Goal: Information Seeking & Learning: Learn about a topic

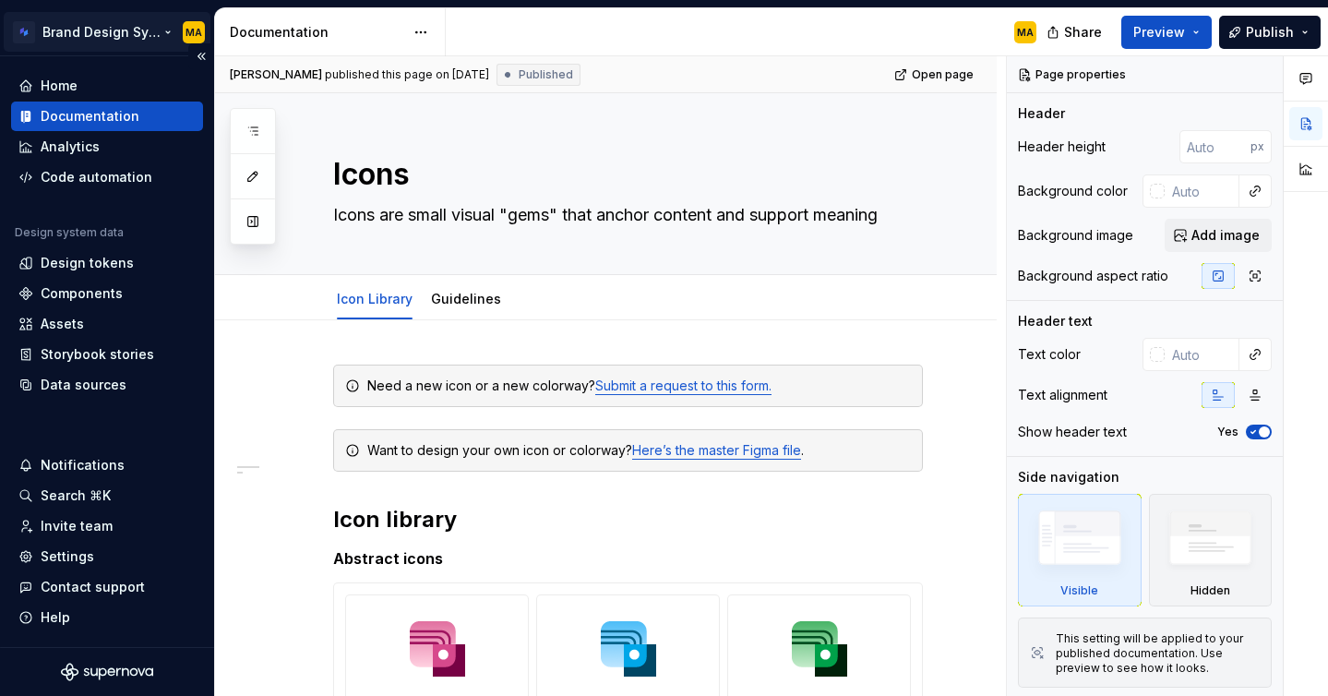
click at [128, 21] on html "Brand Design System MA Home Documentation Analytics Code automation Design syst…" at bounding box center [664, 348] width 1328 height 696
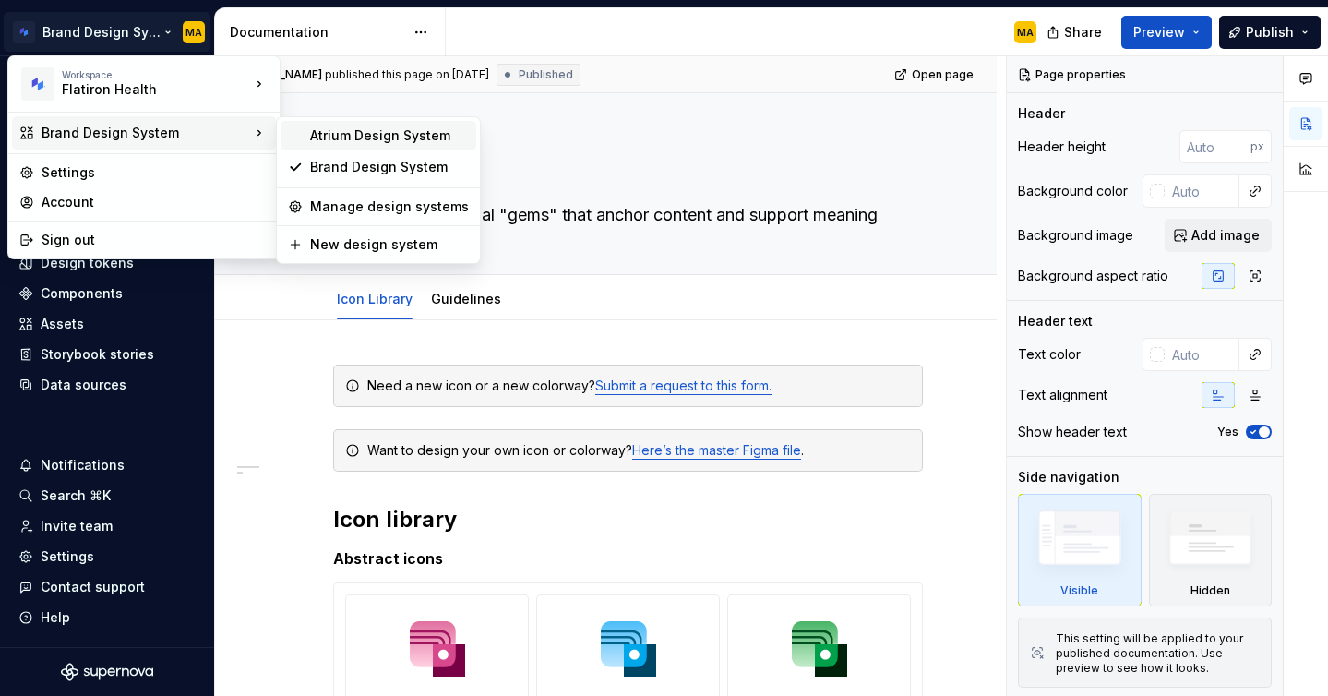
click at [343, 150] on div "Atrium Design System" at bounding box center [379, 136] width 196 height 30
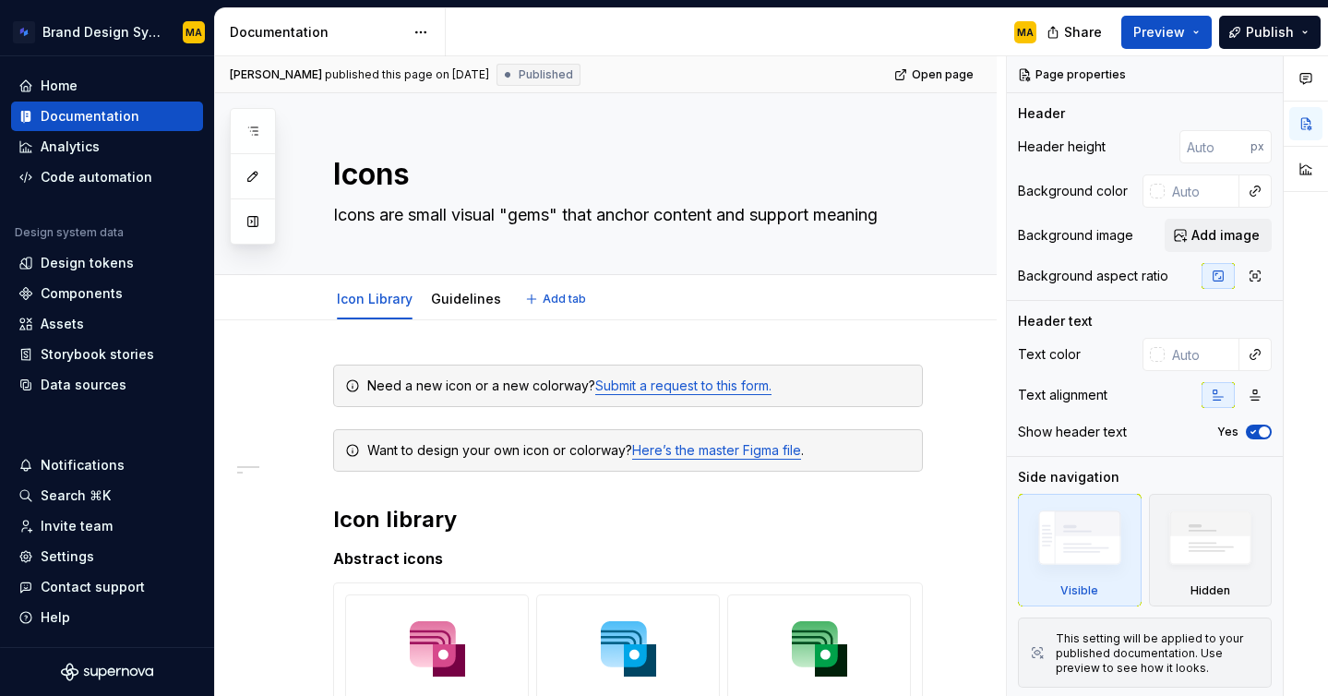
type textarea "*"
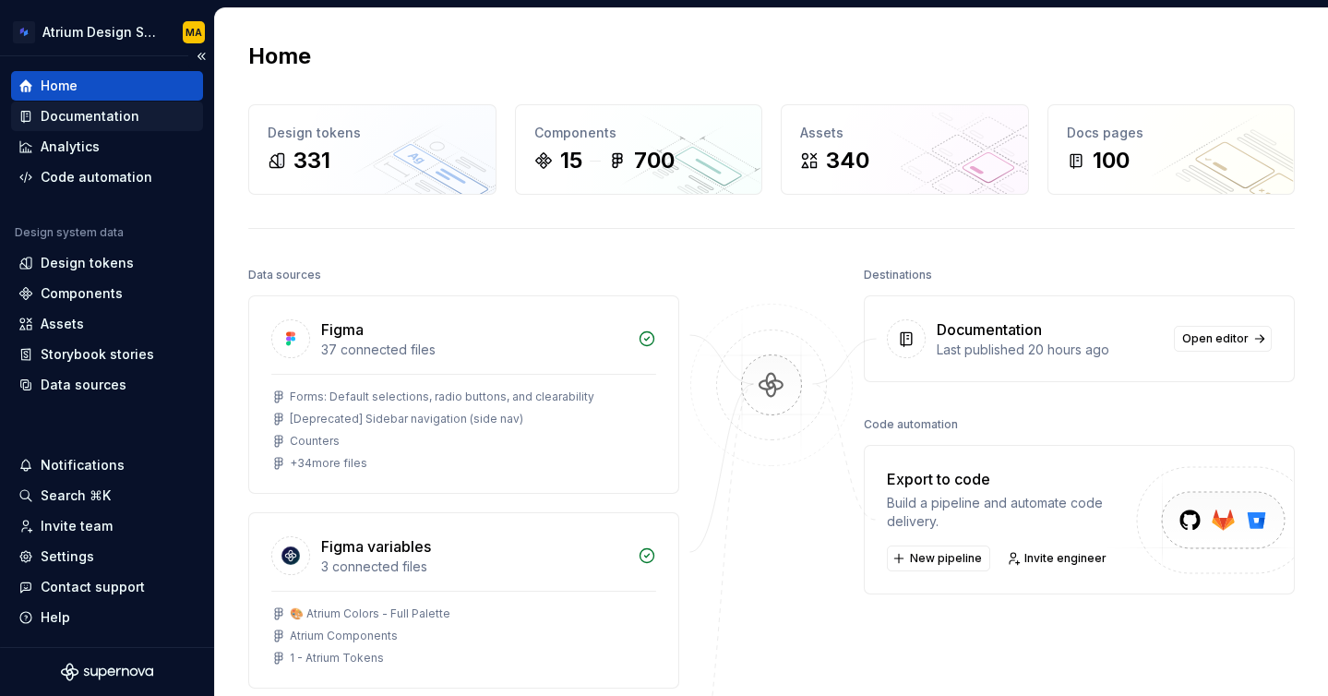
click at [122, 115] on div "Documentation" at bounding box center [90, 116] width 99 height 18
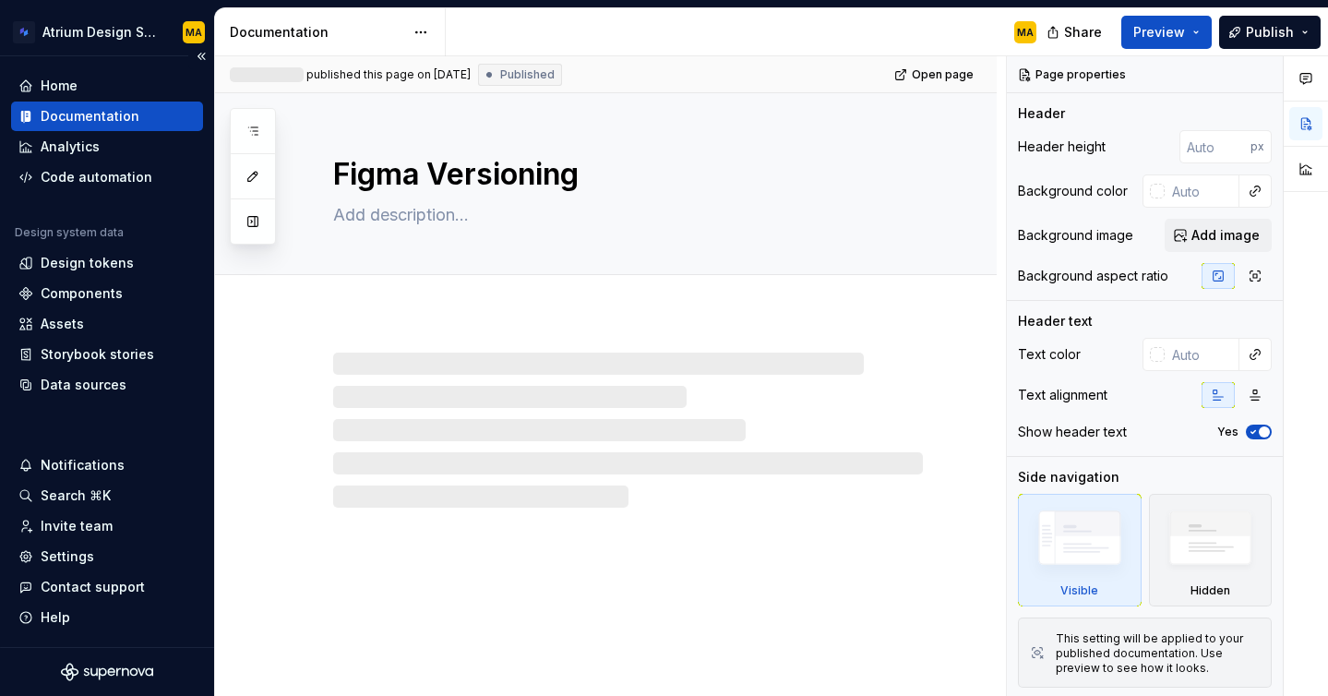
click at [96, 122] on div "Documentation" at bounding box center [90, 116] width 99 height 18
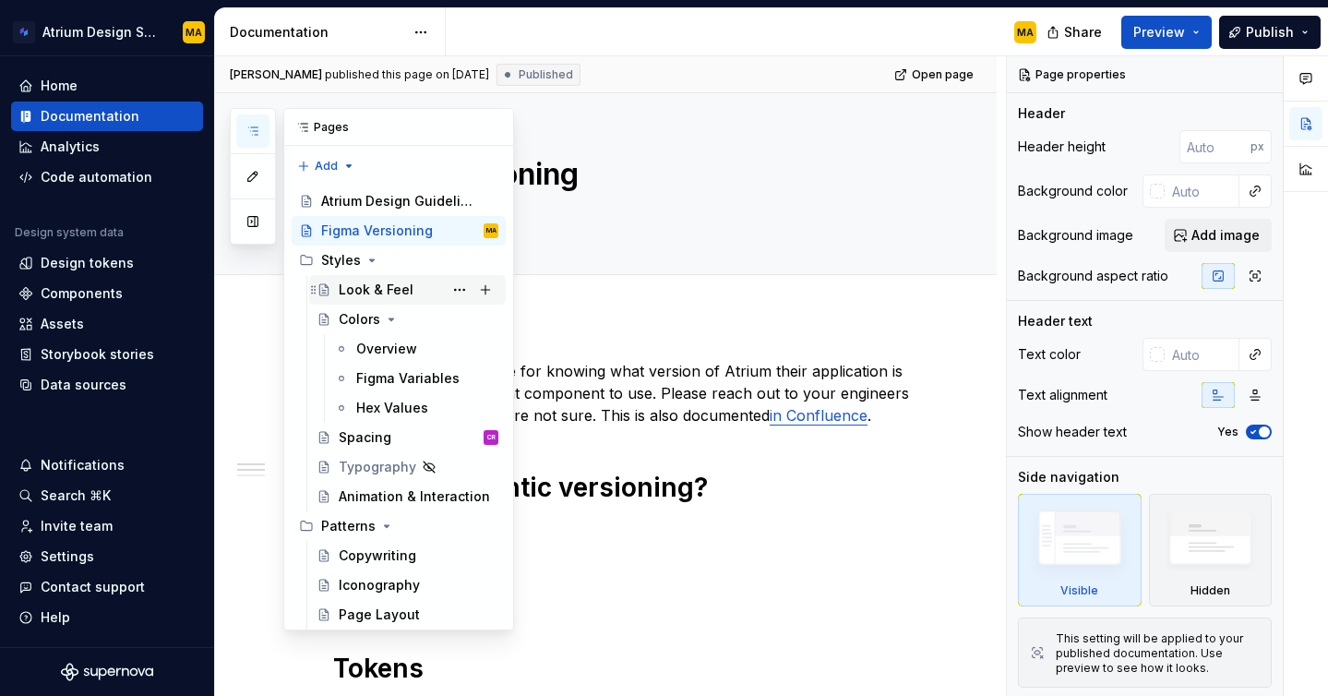
click at [372, 286] on div "Look & Feel" at bounding box center [376, 290] width 75 height 18
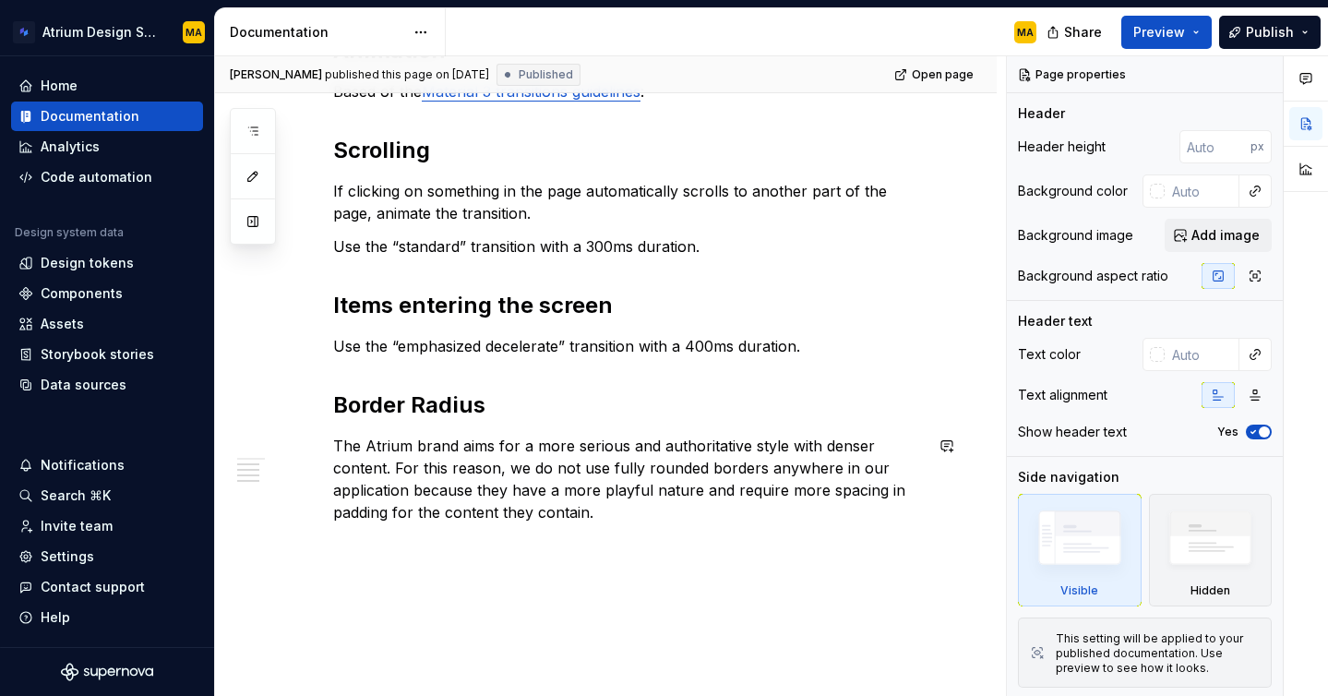
scroll to position [826, 0]
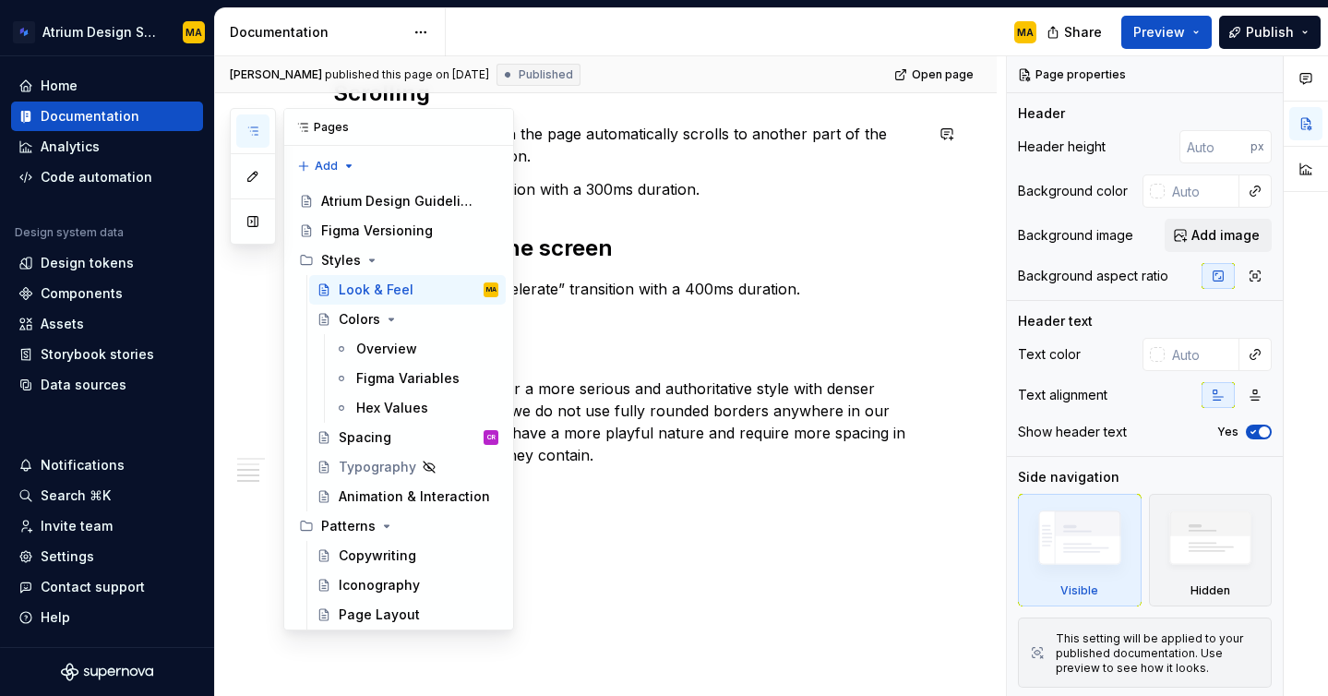
click at [258, 129] on icon "button" at bounding box center [253, 131] width 15 height 15
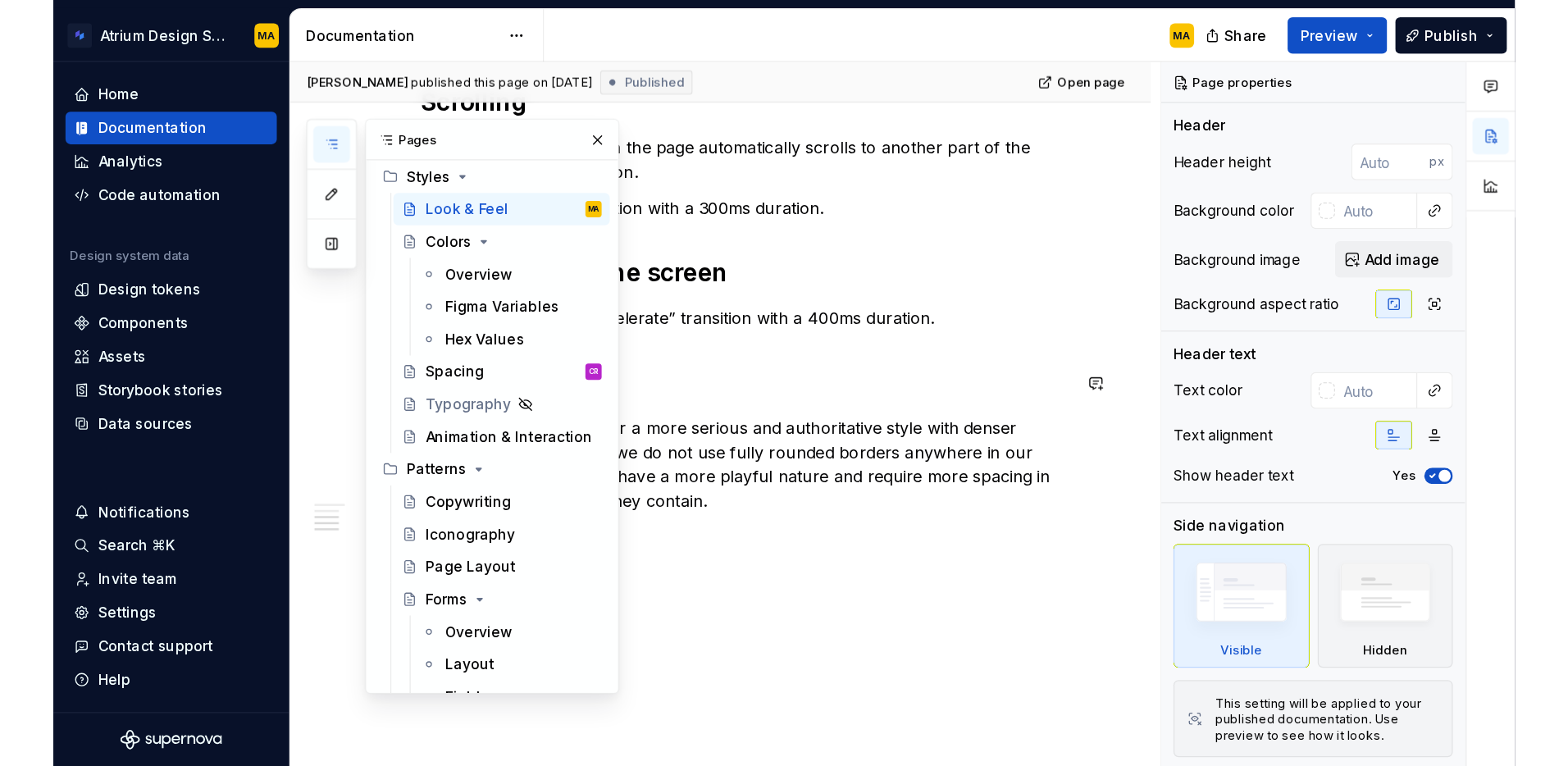
scroll to position [0, 0]
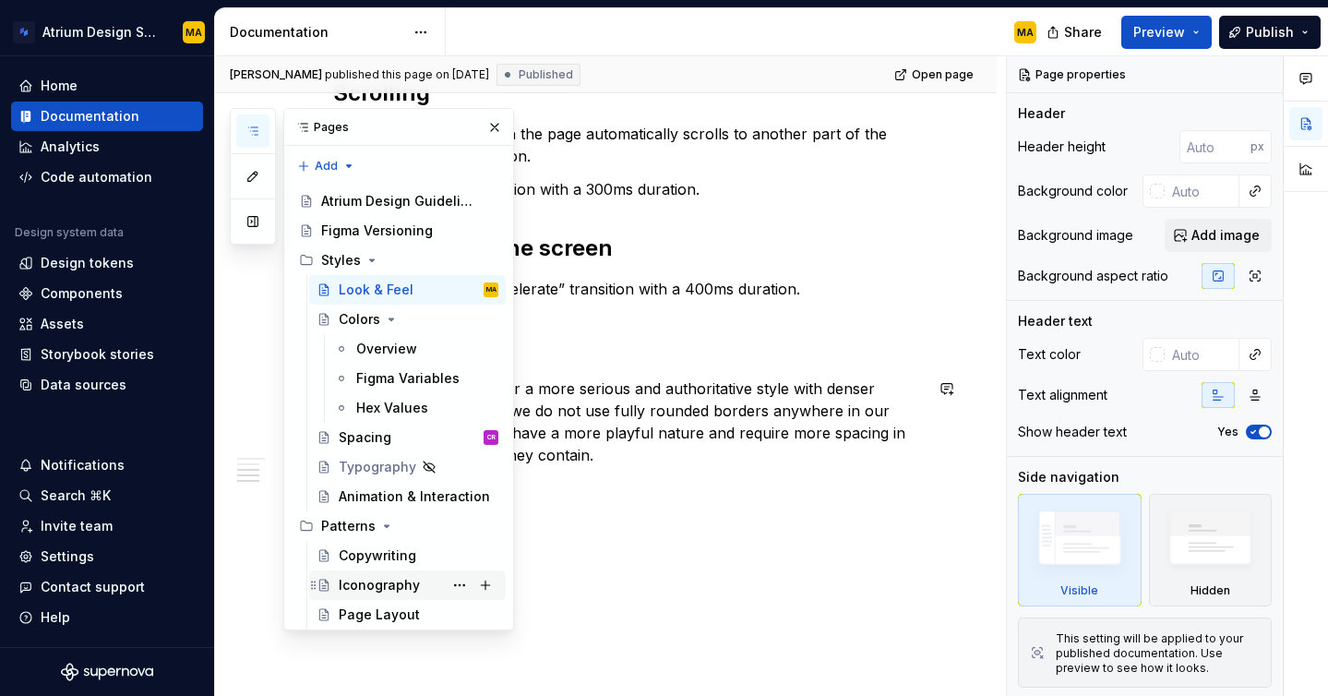
click at [357, 588] on div "Iconography" at bounding box center [379, 585] width 81 height 18
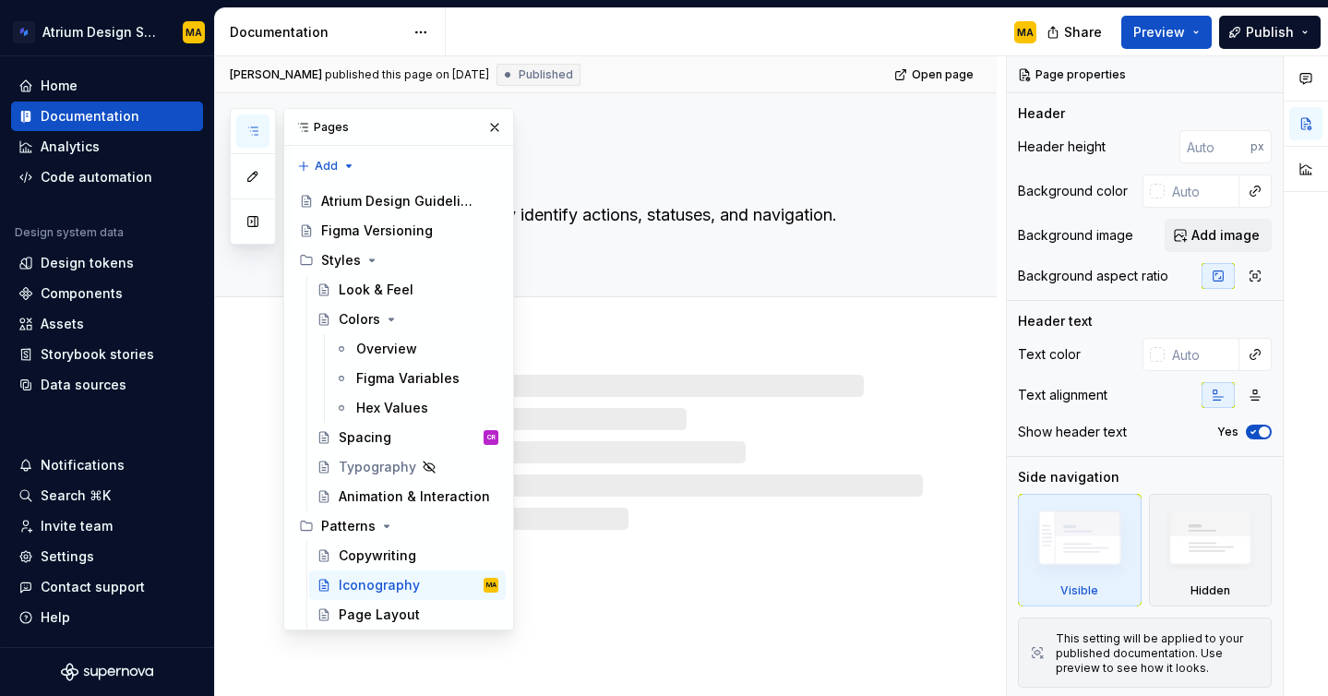
click at [632, 32] on div "MA" at bounding box center [749, 32] width 606 height 48
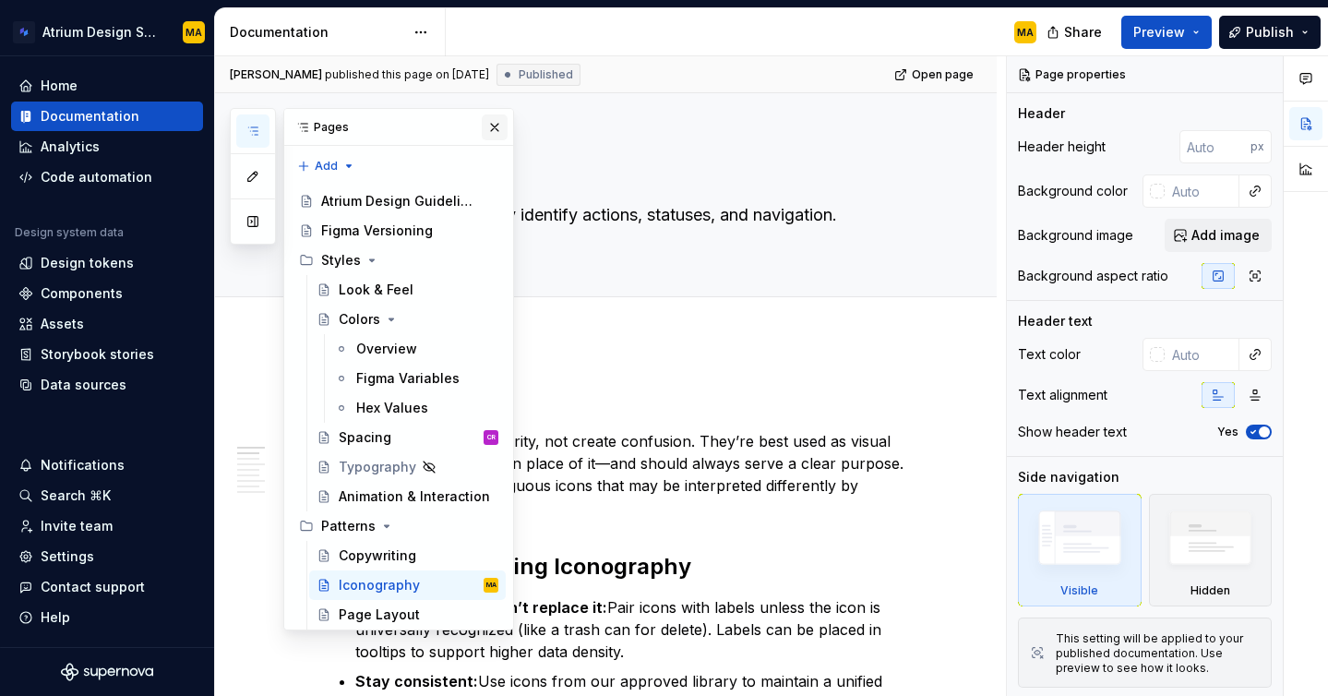
click at [493, 126] on button "button" at bounding box center [495, 127] width 26 height 26
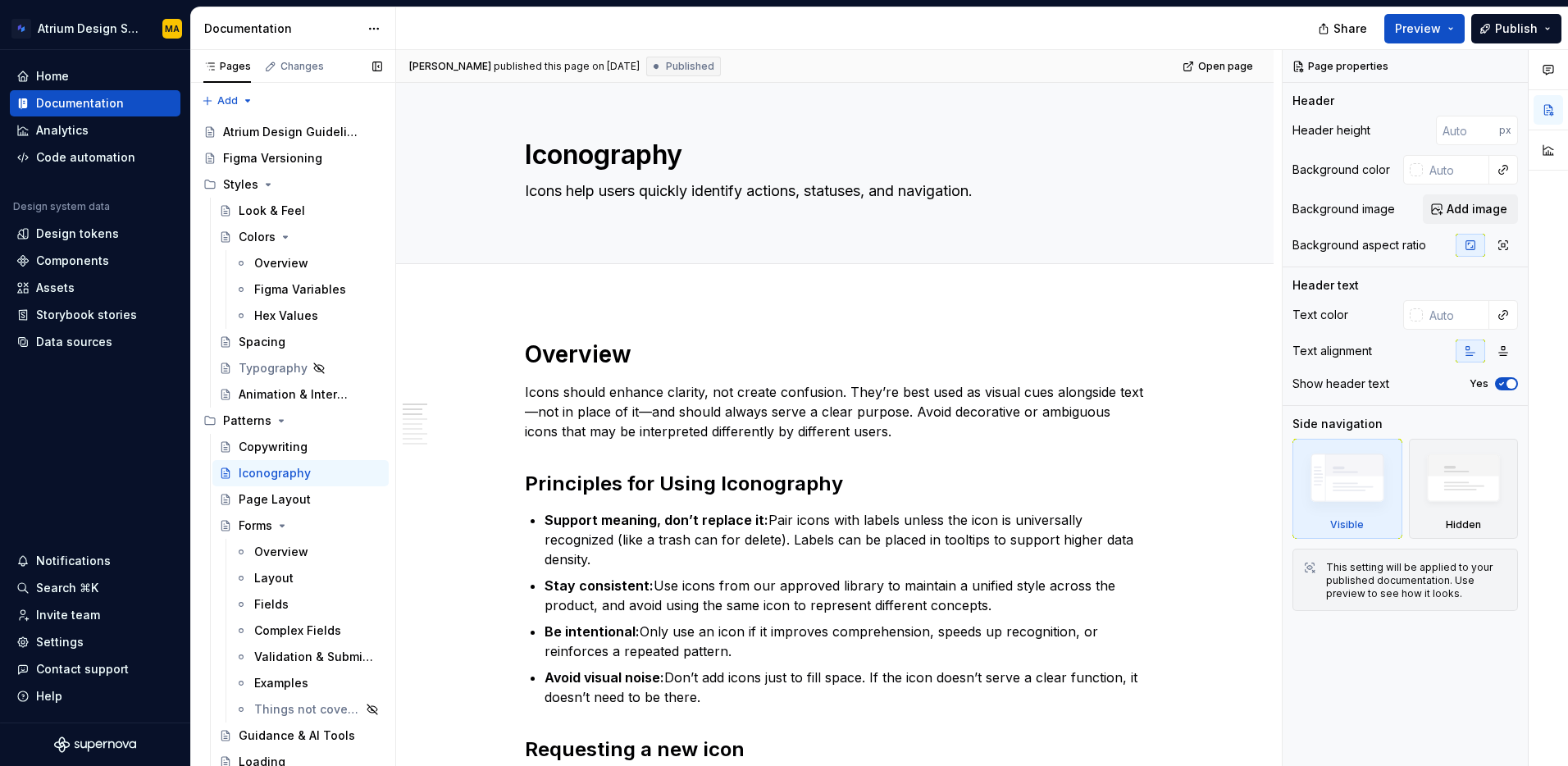
type textarea "*"
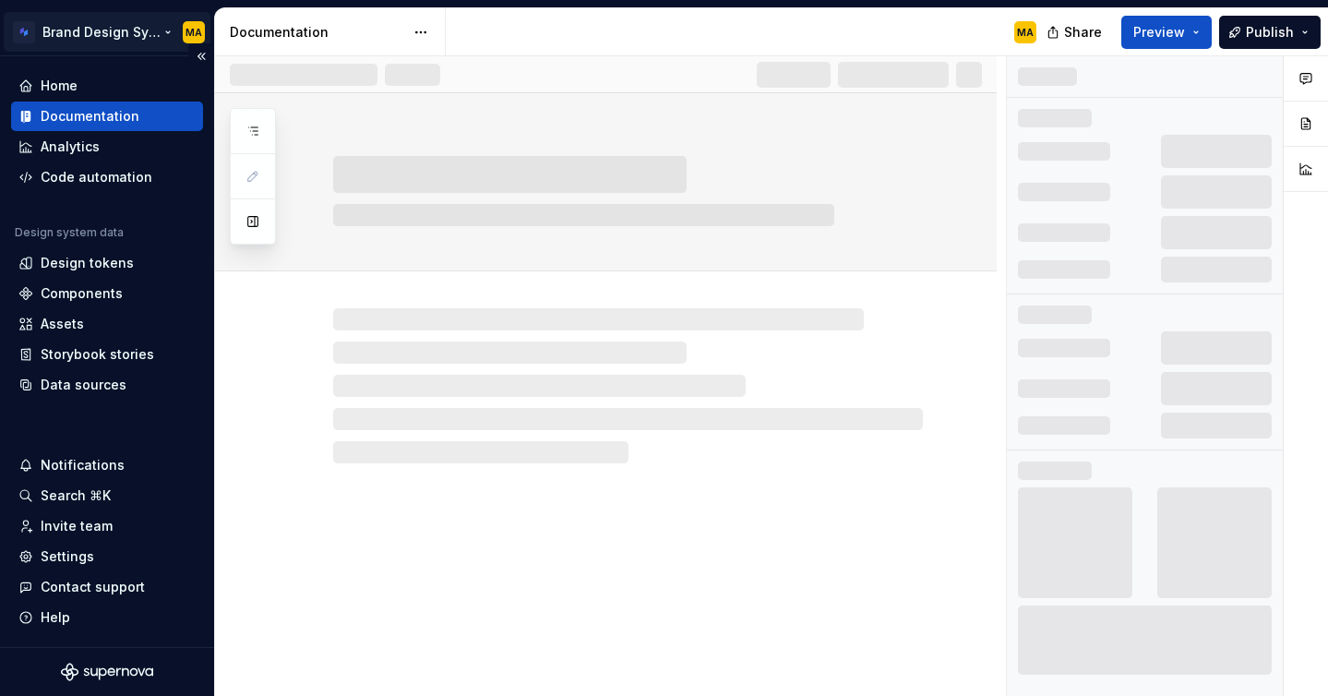
click at [84, 29] on html "Brand Design System MA Home Documentation Analytics Code automation Design syst…" at bounding box center [664, 348] width 1328 height 696
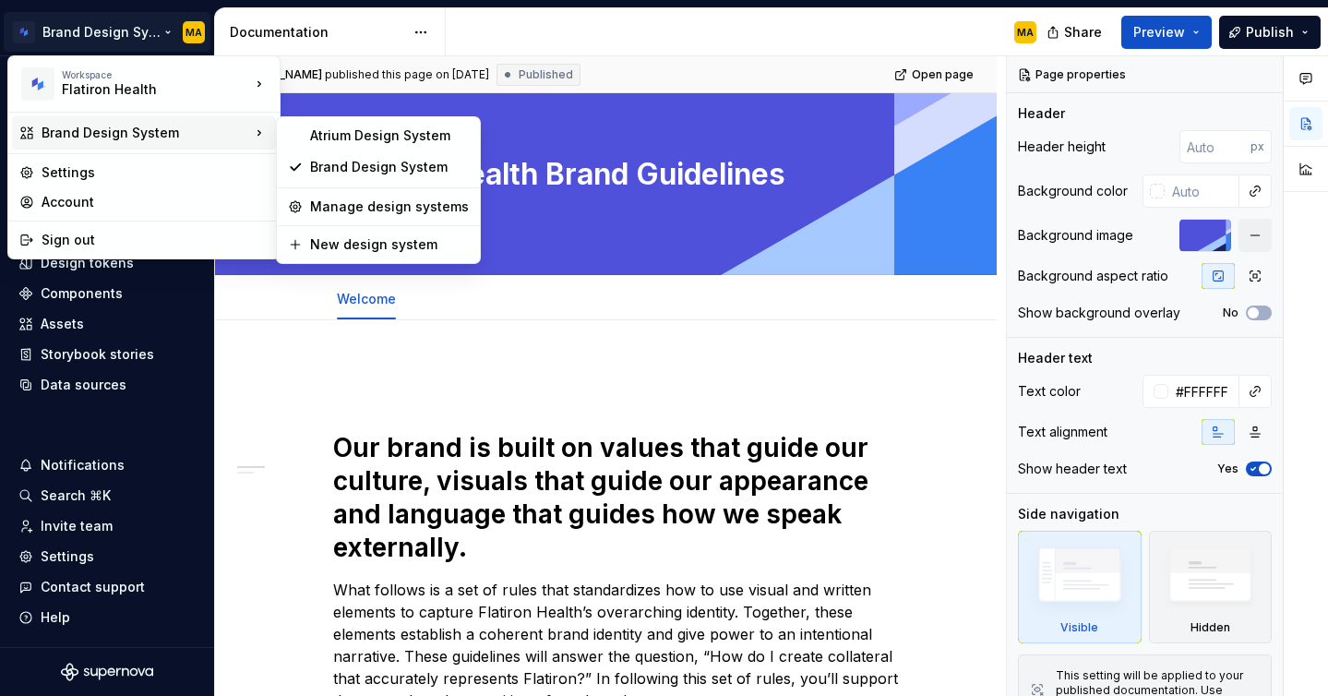
click at [498, 30] on html "Brand Design System MA Home Documentation Analytics Code automation Design syst…" at bounding box center [664, 348] width 1328 height 696
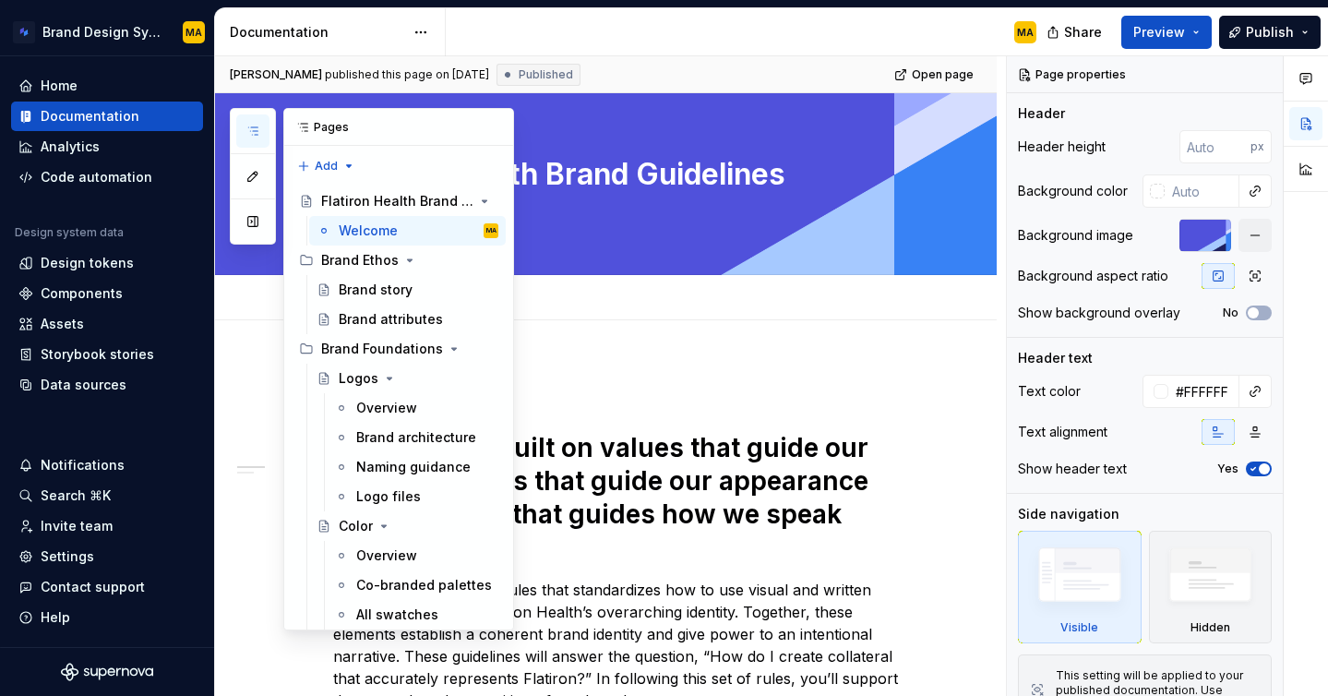
click at [253, 127] on icon "button" at bounding box center [252, 130] width 9 height 7
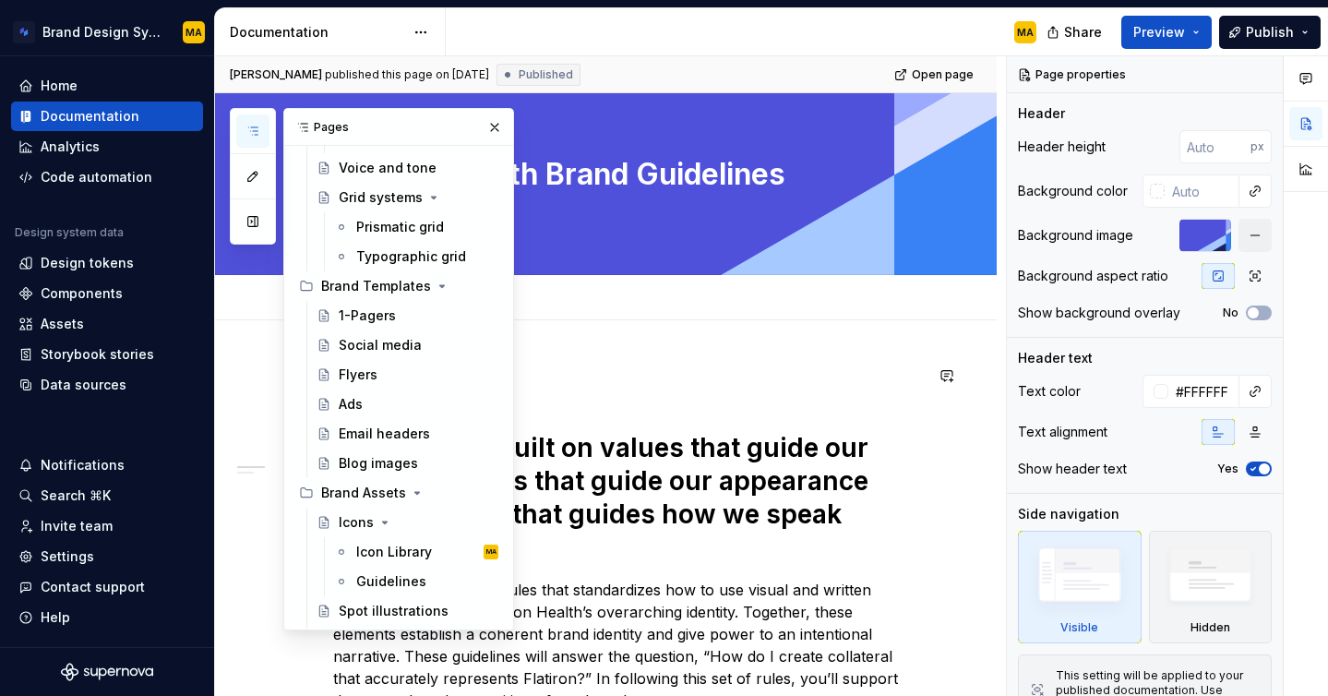
scroll to position [683, 0]
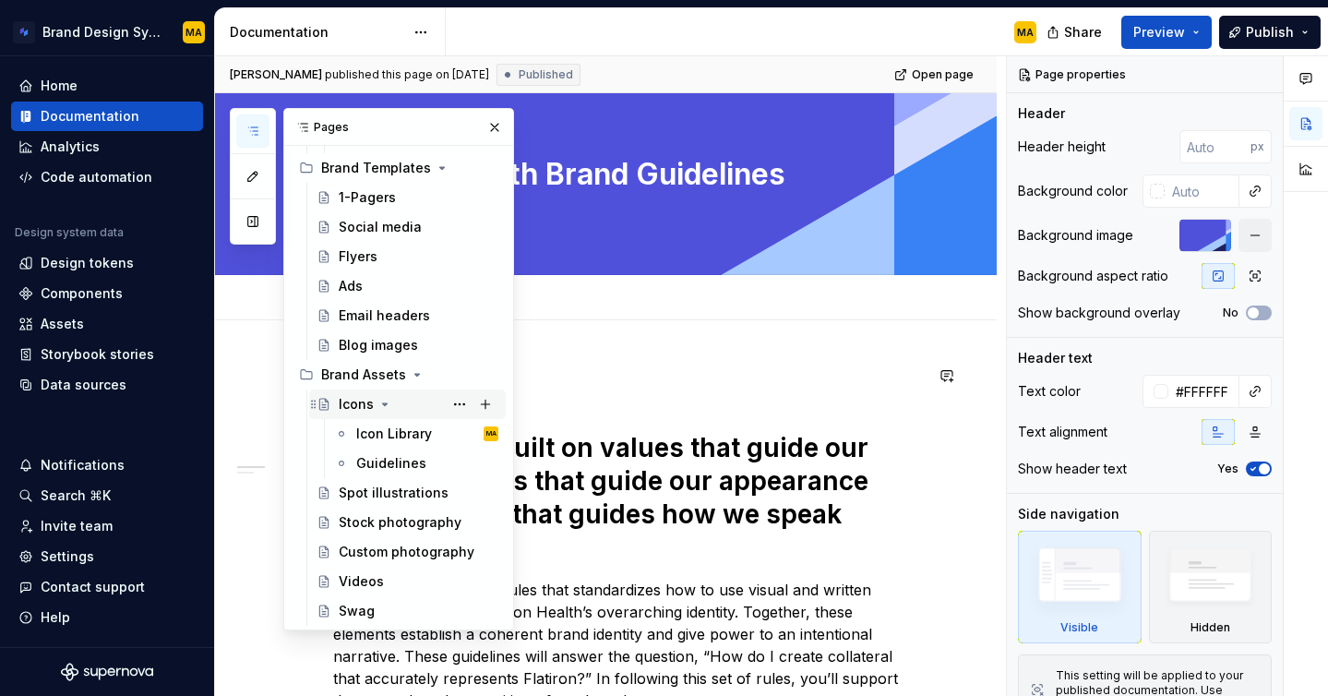
click at [359, 400] on div "Icons" at bounding box center [356, 404] width 35 height 18
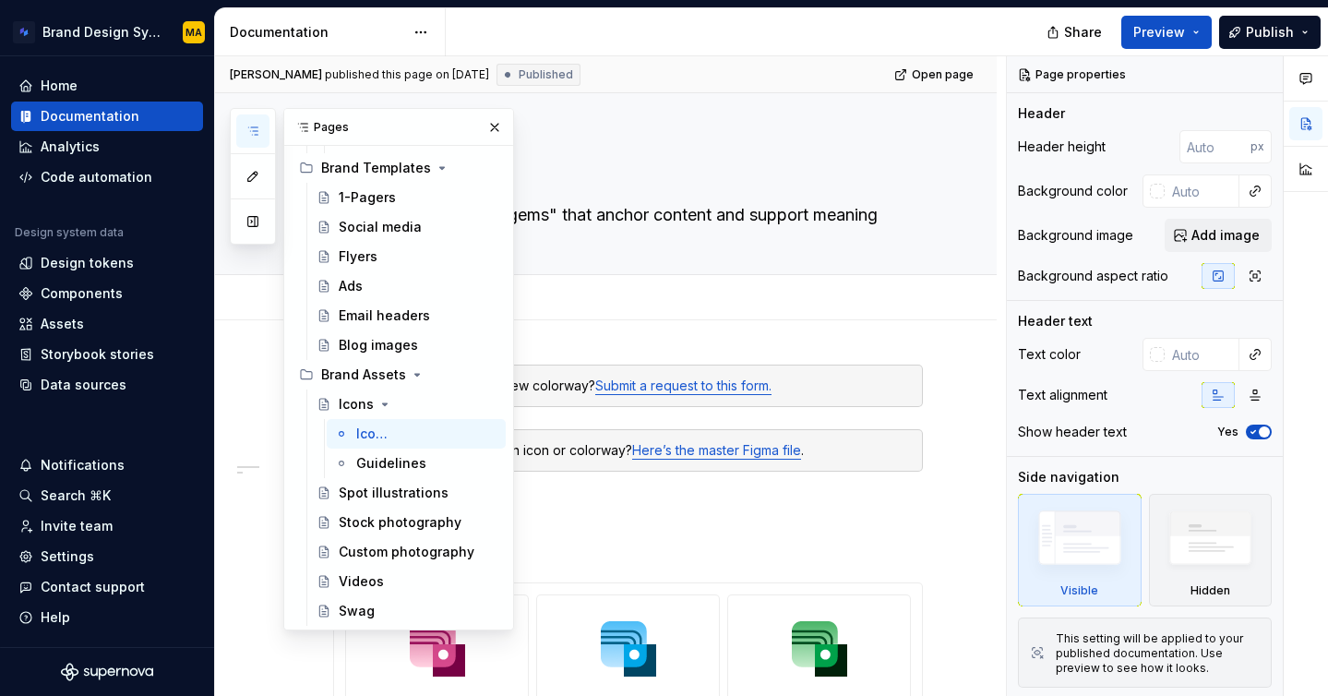
type textarea "*"
